Goal: Check status: Check status

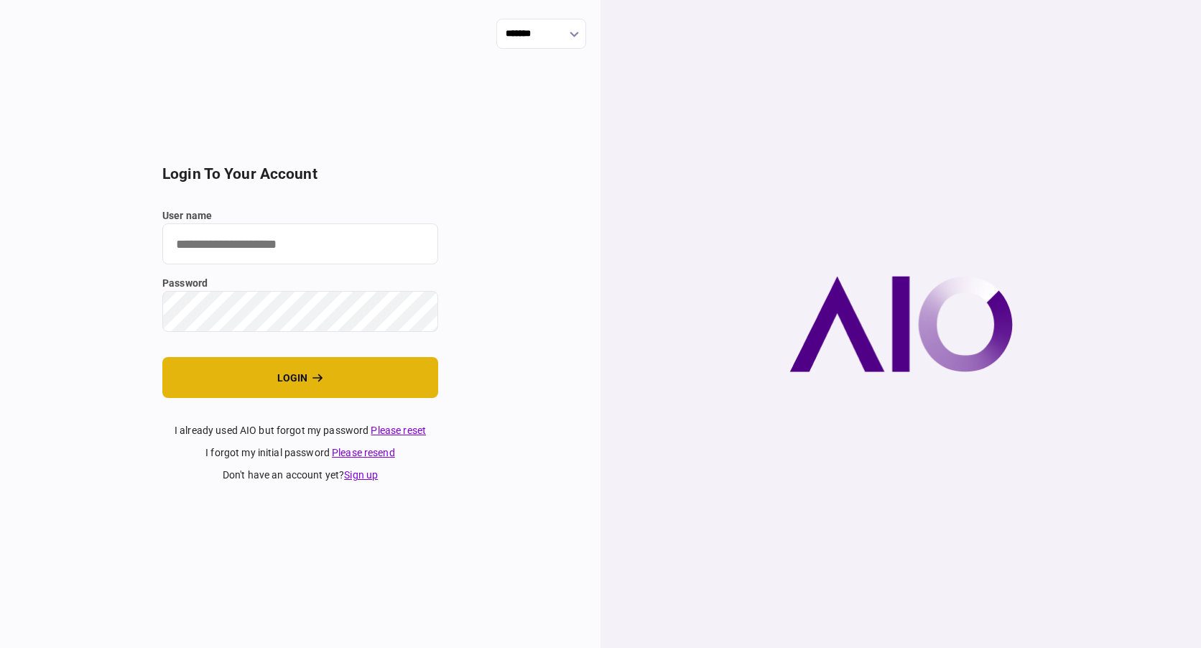
type input "****"
drag, startPoint x: 273, startPoint y: 389, endPoint x: 261, endPoint y: 374, distance: 19.4
click at [273, 389] on button "login" at bounding box center [300, 377] width 276 height 41
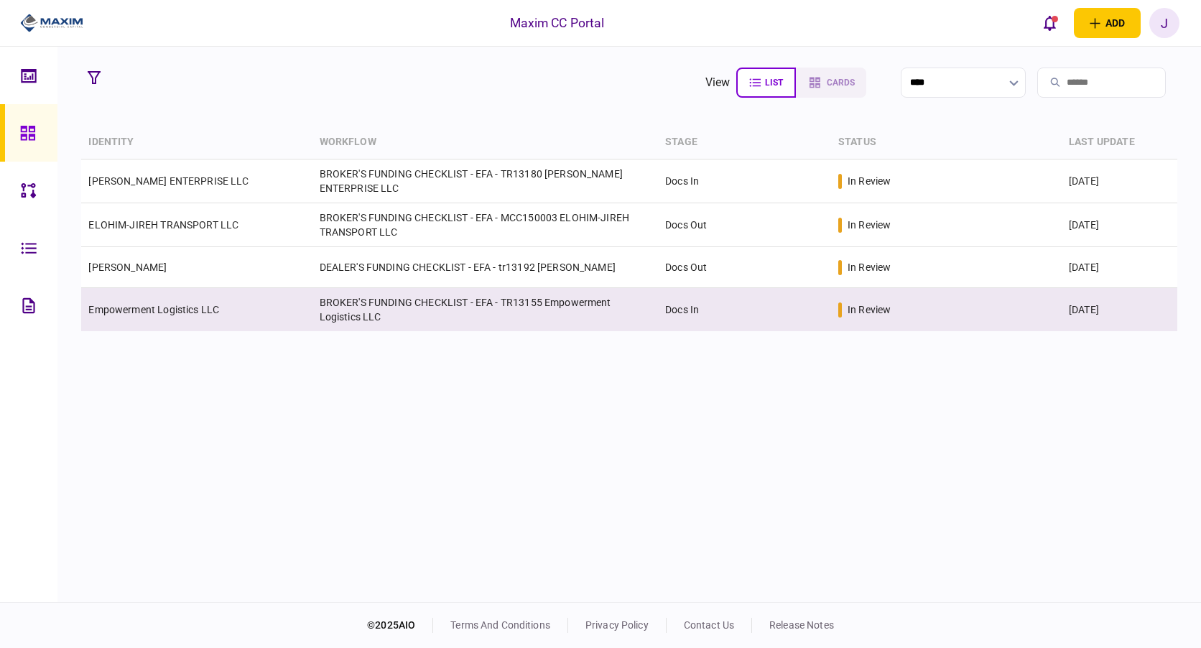
click at [171, 305] on link "Empowerment Logistics LLC" at bounding box center [153, 309] width 131 height 11
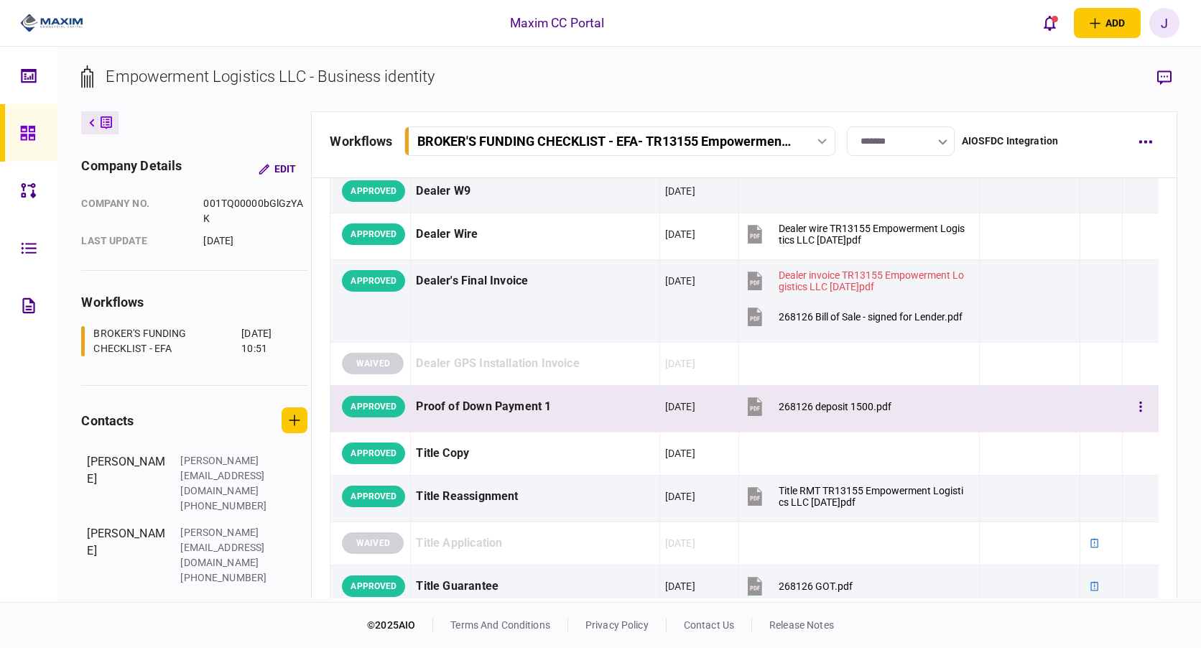
scroll to position [934, 0]
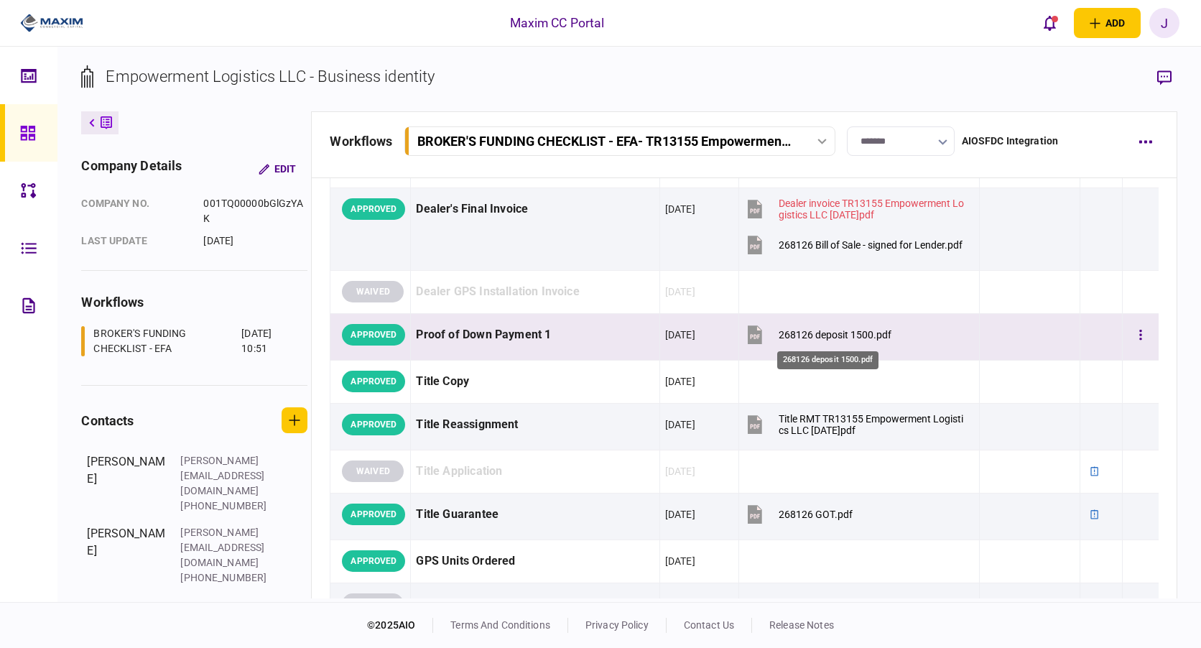
click at [833, 331] on div "268126 deposit 1500.pdf" at bounding box center [835, 334] width 113 height 11
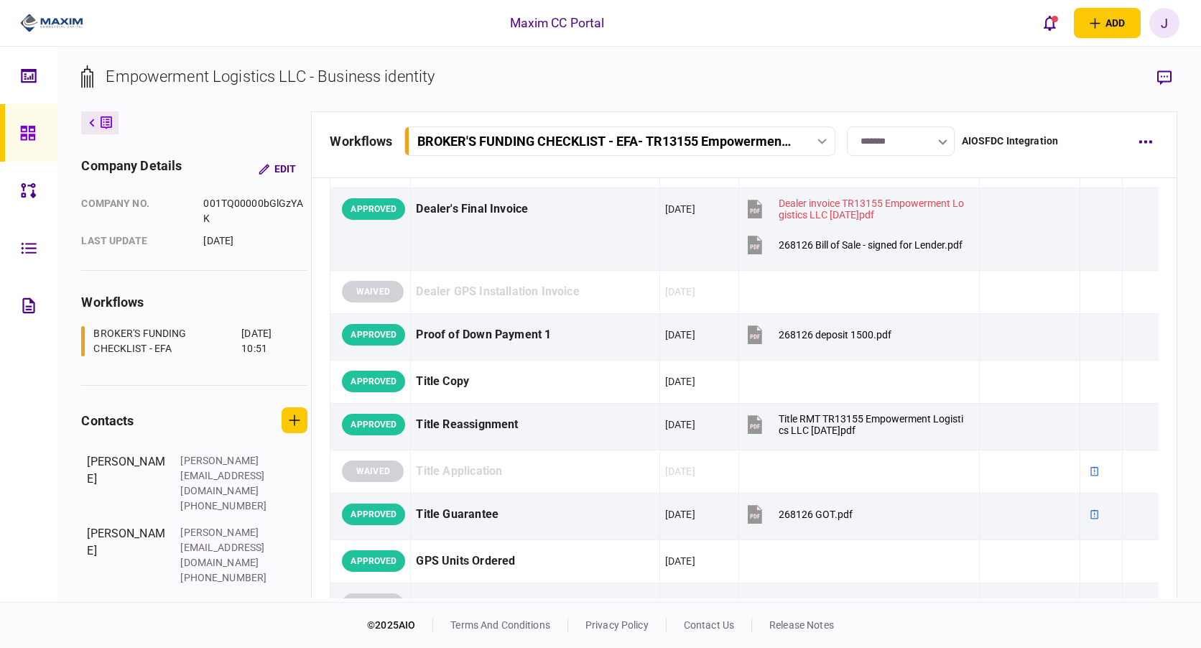
click at [614, 77] on section "Empowerment Logistics LLC - Business identity" at bounding box center [629, 88] width 1096 height 47
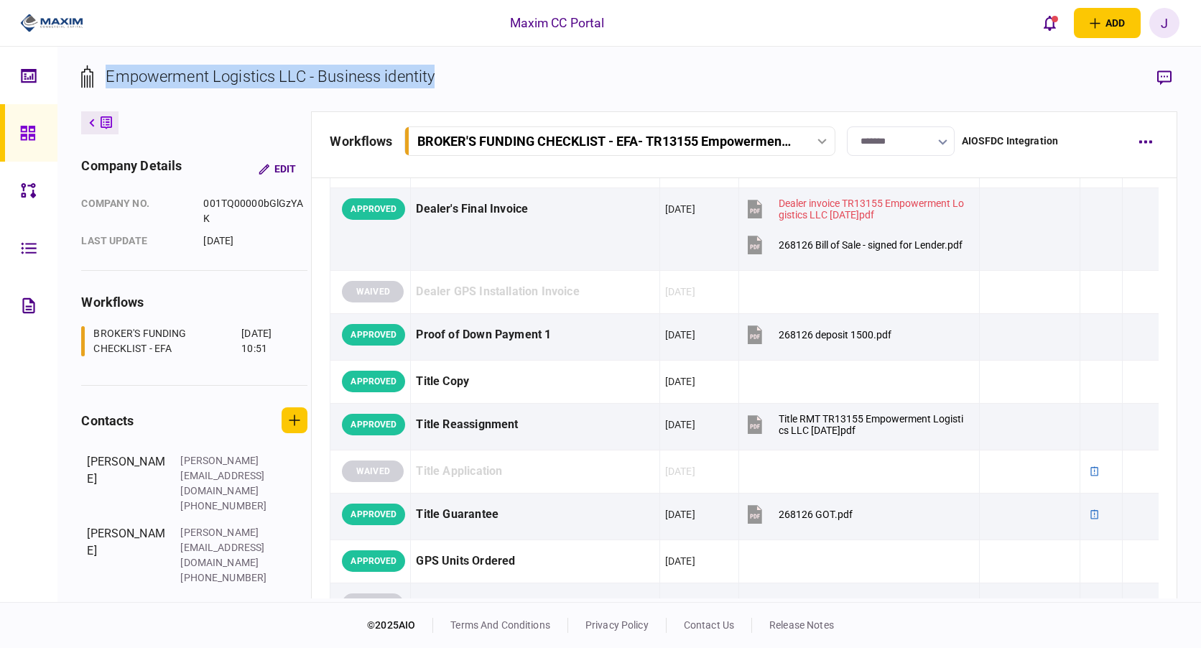
drag, startPoint x: 468, startPoint y: 80, endPoint x: 108, endPoint y: 71, distance: 359.4
click at [108, 71] on section "Empowerment Logistics LLC - Business identity" at bounding box center [629, 88] width 1096 height 47
click at [450, 85] on section "Empowerment Logistics LLC - Business identity" at bounding box center [629, 88] width 1096 height 47
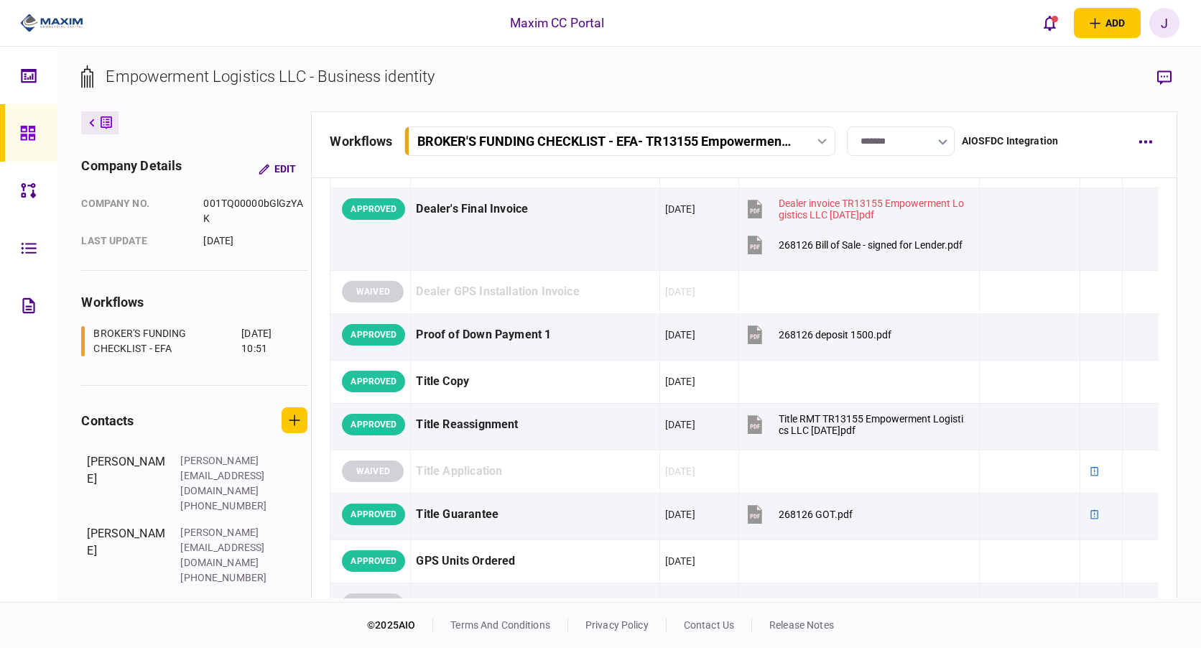
click at [570, 80] on section "Empowerment Logistics LLC - Business identity" at bounding box center [629, 88] width 1096 height 47
drag, startPoint x: 445, startPoint y: 85, endPoint x: 309, endPoint y: 89, distance: 136.6
click at [309, 89] on section "Empowerment Logistics LLC - Business identity" at bounding box center [629, 88] width 1096 height 47
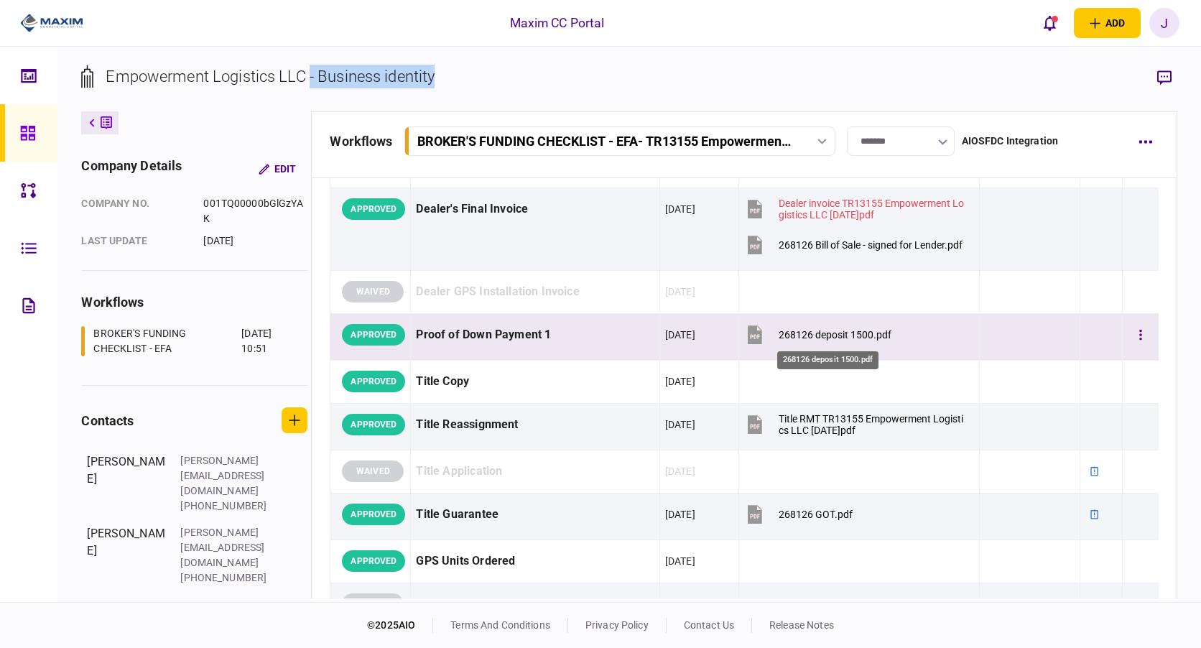
click at [805, 338] on div "268126 deposit 1500.pdf" at bounding box center [835, 334] width 113 height 11
click at [814, 331] on div "268126 deposit 1500.pdf" at bounding box center [835, 334] width 113 height 11
click at [1140, 338] on icon "button" at bounding box center [1141, 335] width 3 height 14
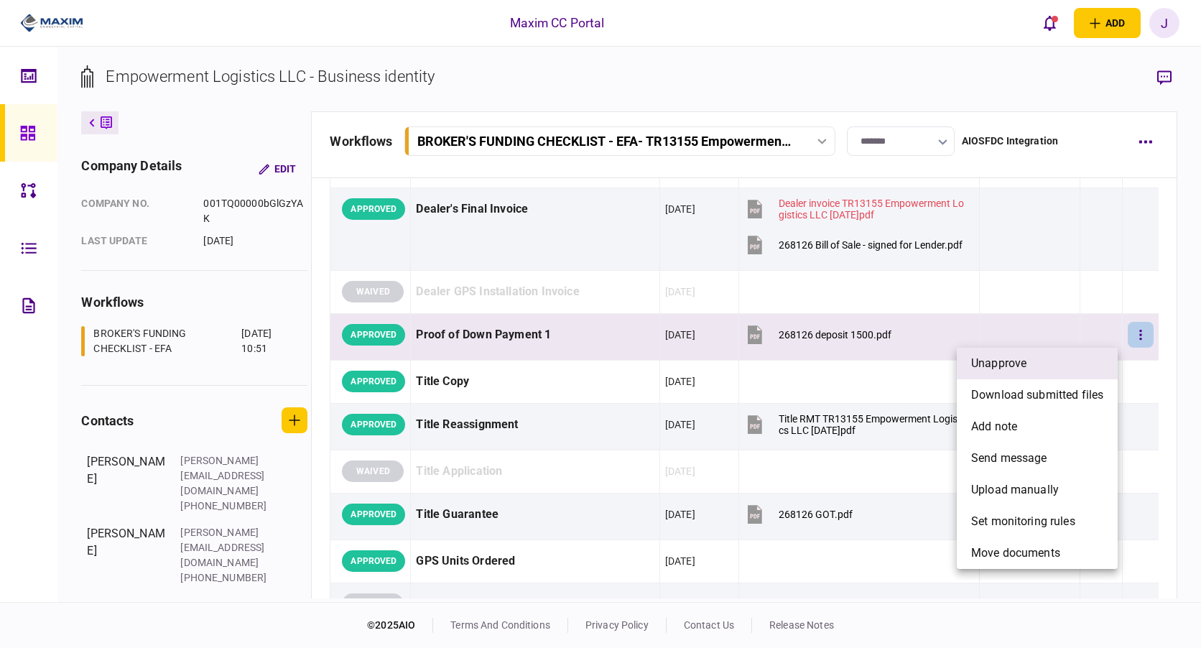
click at [1007, 357] on span "unapprove" at bounding box center [998, 363] width 55 height 17
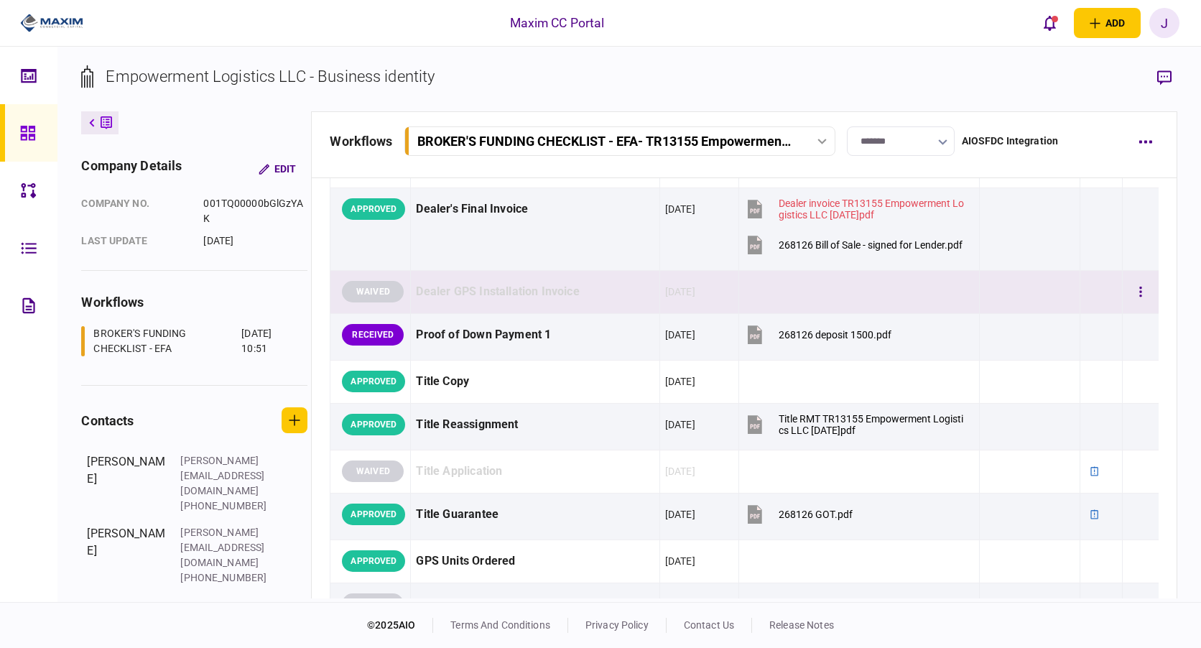
click at [473, 292] on div "Dealer GPS Installation Invoice" at bounding box center [535, 292] width 238 height 32
drag, startPoint x: 469, startPoint y: 297, endPoint x: 429, endPoint y: 295, distance: 40.3
click at [429, 295] on div "Dealer GPS Installation Invoice" at bounding box center [535, 292] width 238 height 32
click at [426, 290] on div "Dealer GPS Installation Invoice" at bounding box center [535, 292] width 238 height 32
drag, startPoint x: 422, startPoint y: 290, endPoint x: 593, endPoint y: 296, distance: 171.1
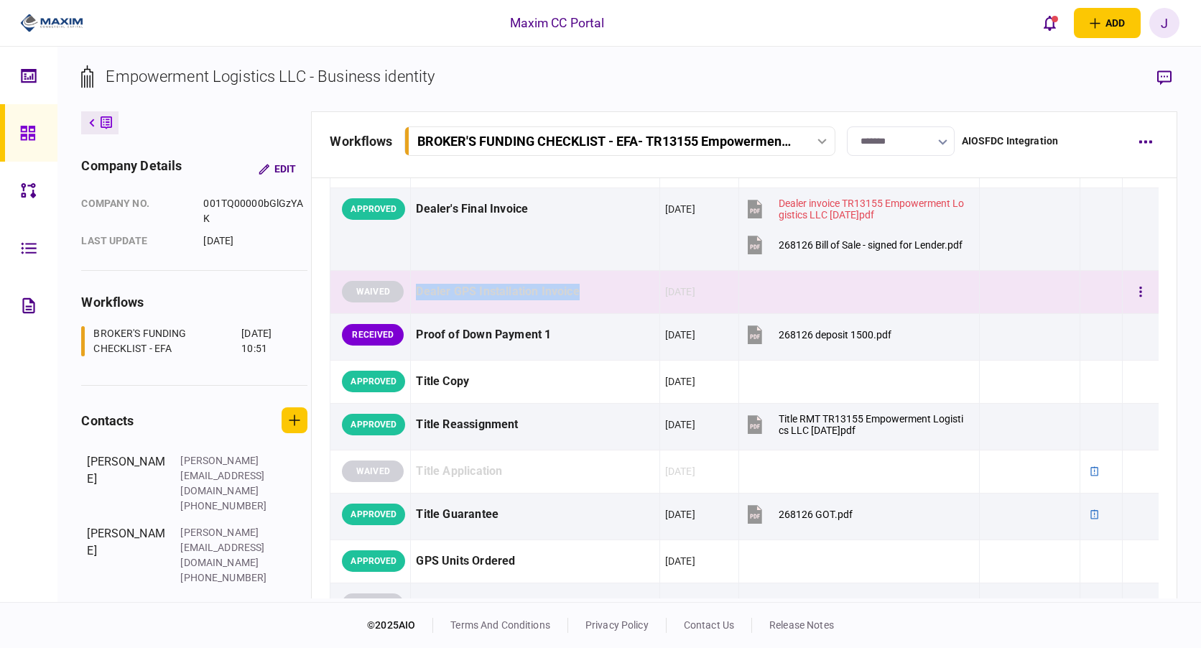
click at [593, 296] on div "Dealer GPS Installation Invoice" at bounding box center [535, 292] width 238 height 32
drag, startPoint x: 593, startPoint y: 296, endPoint x: 494, endPoint y: 282, distance: 99.4
click at [494, 282] on div "Dealer GPS Installation Invoice" at bounding box center [535, 292] width 238 height 32
drag, startPoint x: 576, startPoint y: 295, endPoint x: 402, endPoint y: 292, distance: 173.2
click at [402, 292] on tr "WAIVED Dealer GPS Installation Invoice 04 Aug 2025" at bounding box center [745, 291] width 828 height 43
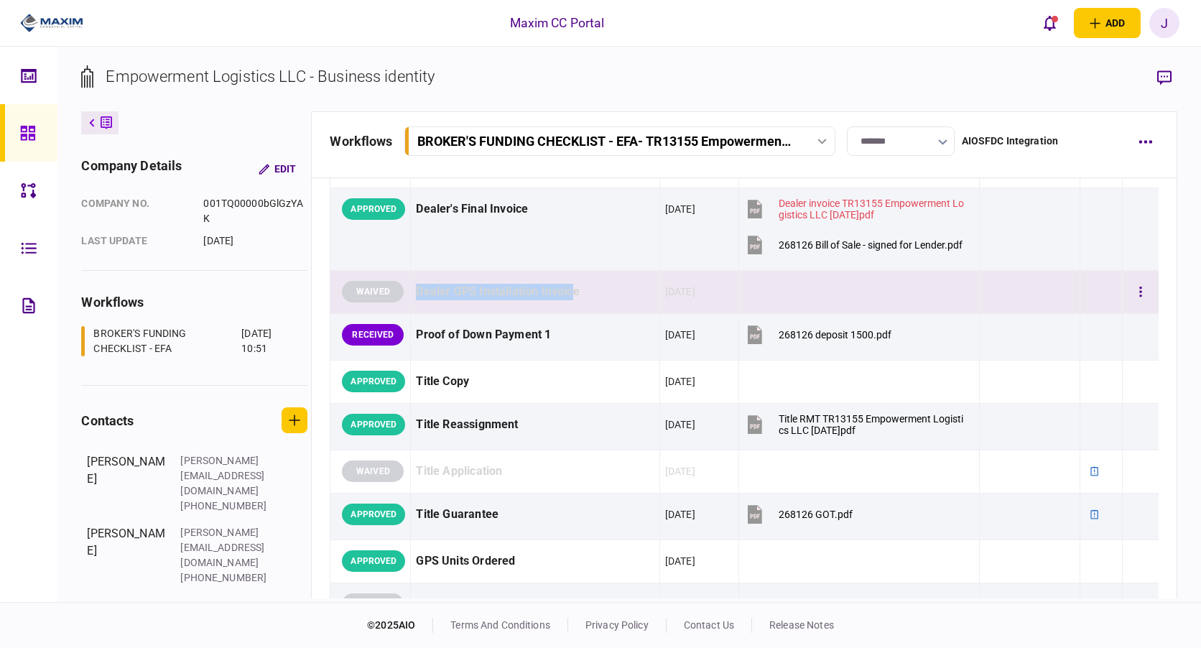
drag, startPoint x: 490, startPoint y: 292, endPoint x: 562, endPoint y: 293, distance: 71.9
click at [562, 293] on div "Dealer GPS Installation Invoice" at bounding box center [535, 292] width 238 height 32
drag, startPoint x: 588, startPoint y: 292, endPoint x: 416, endPoint y: 290, distance: 171.7
click at [409, 292] on tr "WAIVED Dealer GPS Installation Invoice 04 Aug 2025" at bounding box center [745, 291] width 828 height 43
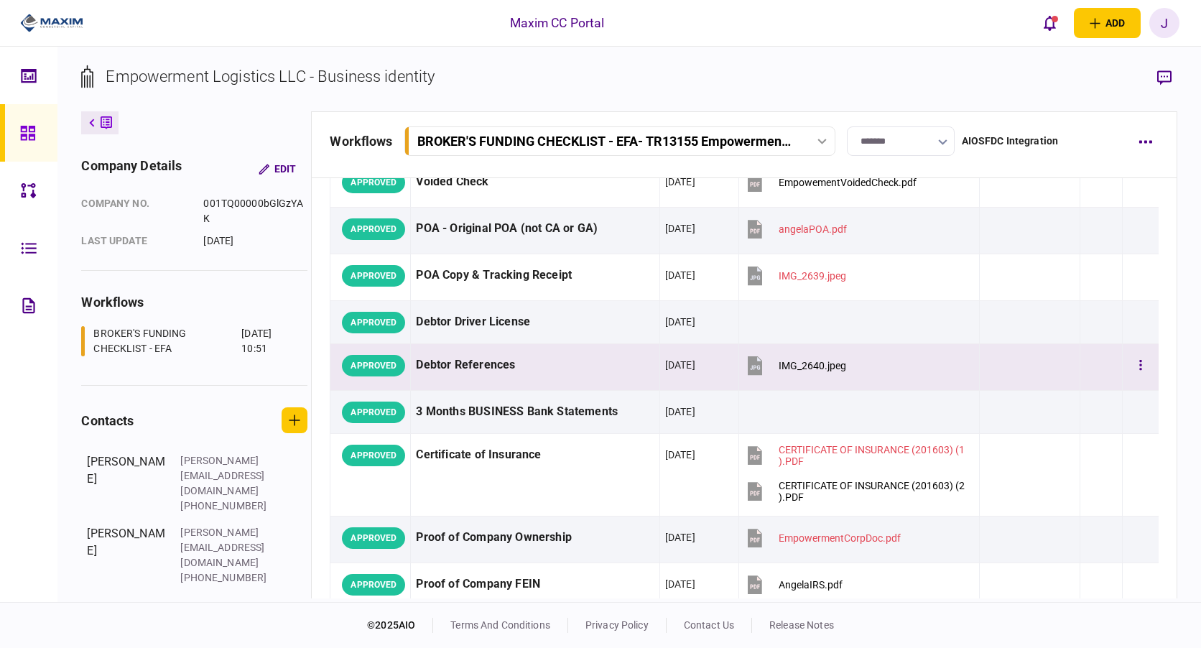
scroll to position [0, 0]
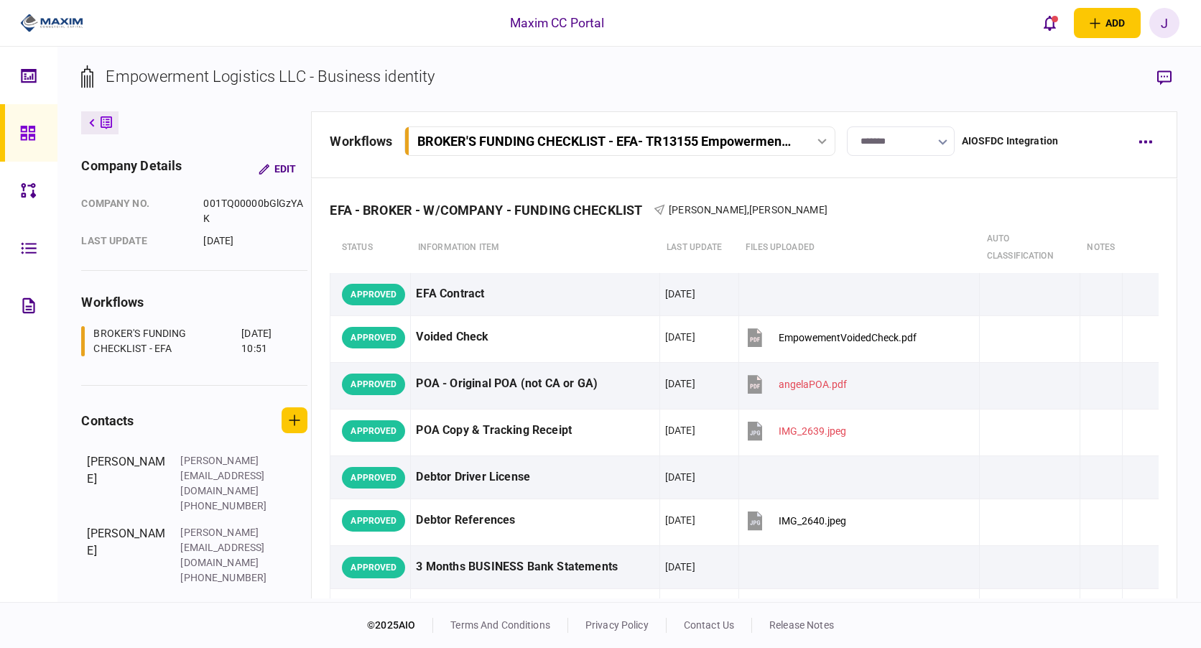
click at [839, 91] on section "Empowerment Logistics LLC - Business identity" at bounding box center [629, 88] width 1096 height 47
click at [1043, 23] on button "open notifications list" at bounding box center [1050, 23] width 30 height 30
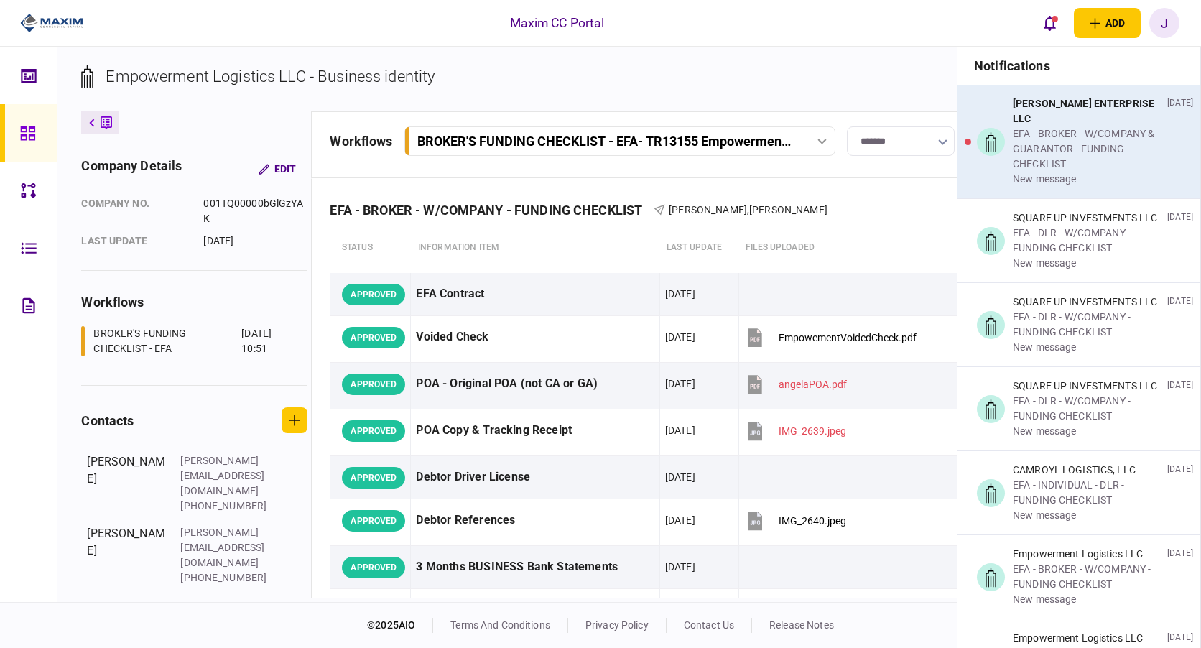
click at [1086, 129] on div "EFA - BROKER - W/COMPANY & GUARANTOR - FUNDING CHECKLIST" at bounding box center [1087, 148] width 149 height 45
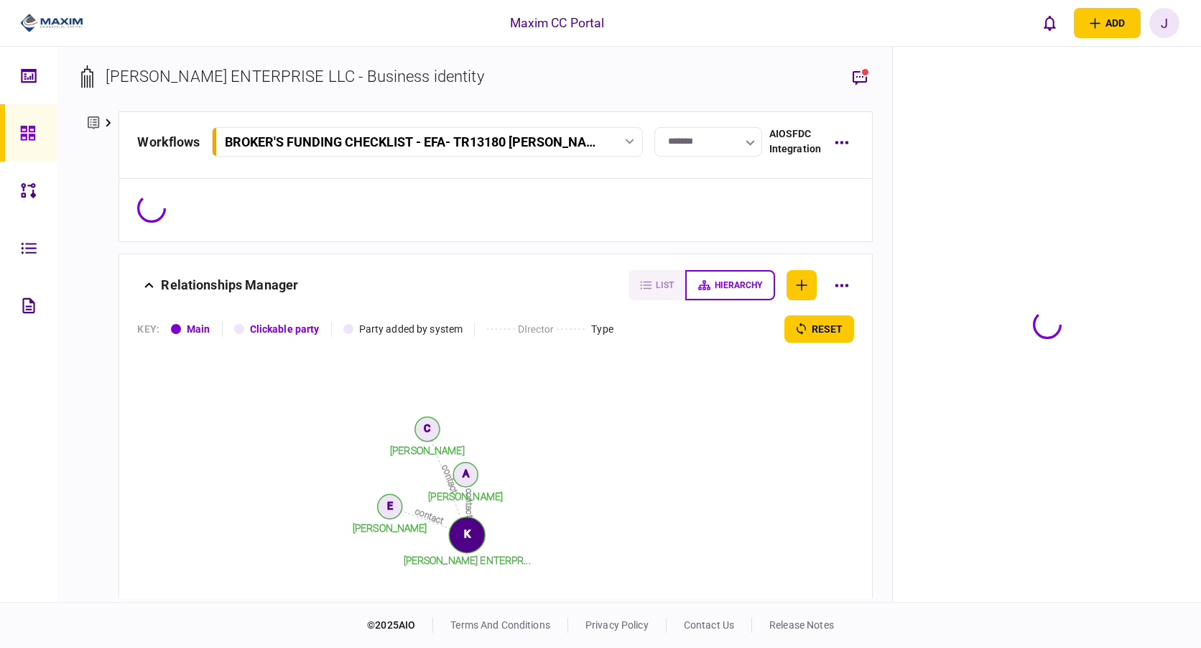
click at [32, 139] on icon at bounding box center [27, 133] width 14 height 14
